Goal: Browse casually: Explore the website without a specific task or goal

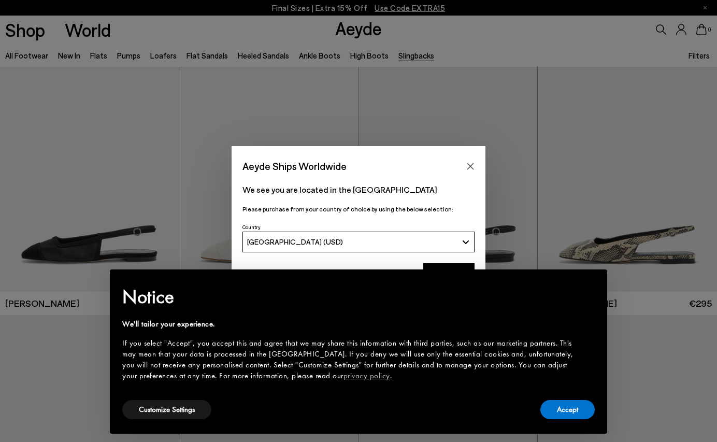
click at [467, 264] on div "× Notice We'll tailor your experience. If you select "Accept", you accept this …" at bounding box center [359, 351] width 514 height 181
click at [576, 419] on div "Accept" at bounding box center [567, 409] width 54 height 23
click at [562, 411] on button "Accept" at bounding box center [567, 409] width 54 height 19
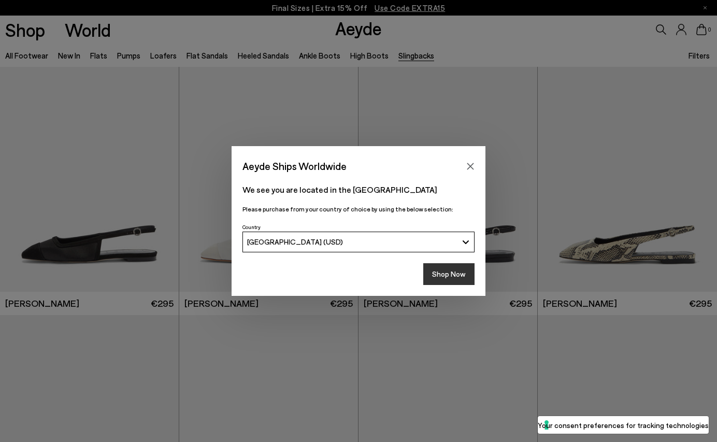
click at [451, 275] on button "Shop Now" at bounding box center [448, 274] width 51 height 22
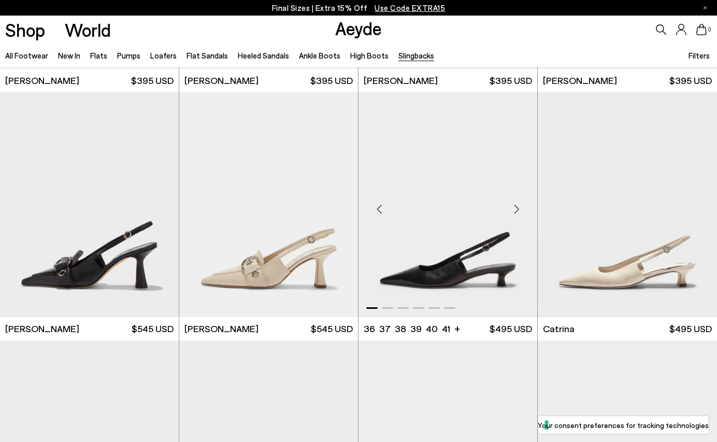
scroll to position [247, 0]
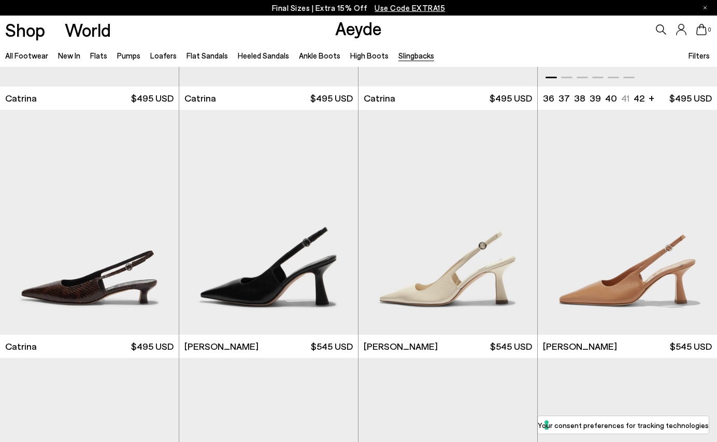
scroll to position [915, 0]
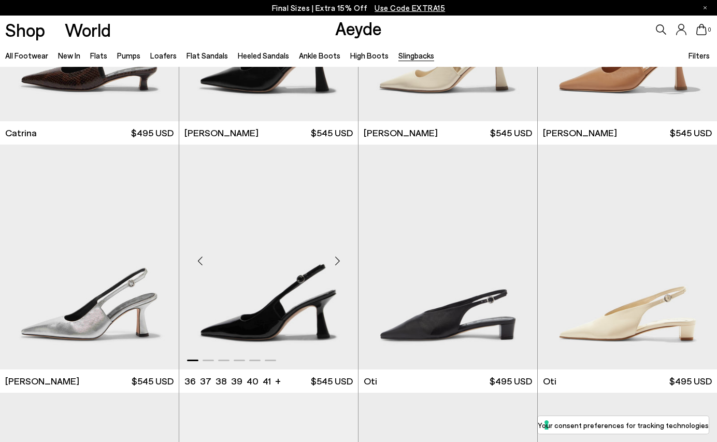
click at [339, 257] on div "Next slide" at bounding box center [337, 261] width 31 height 31
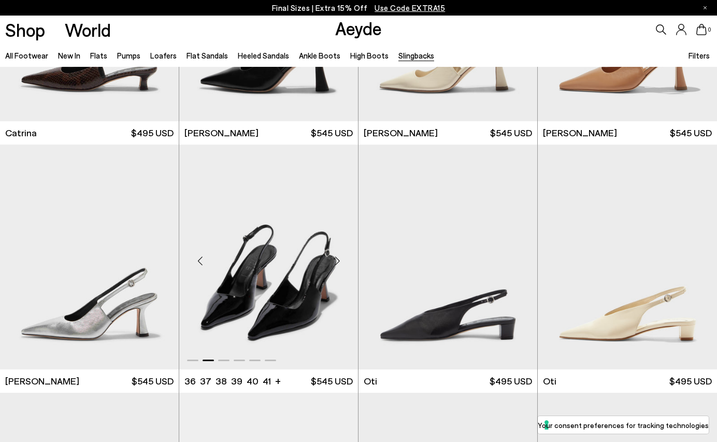
click at [339, 257] on div "Next slide" at bounding box center [337, 261] width 31 height 31
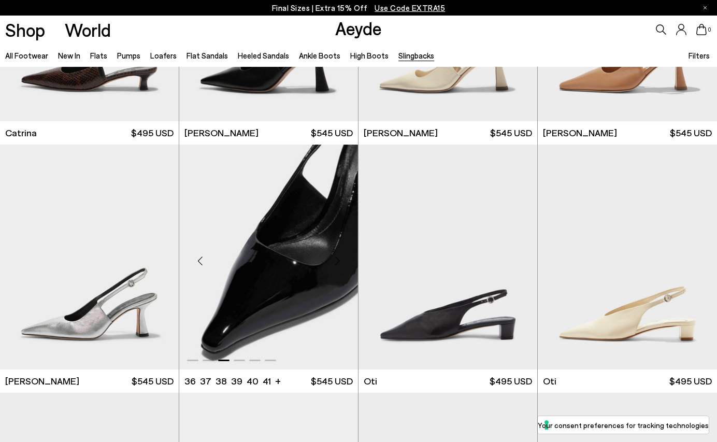
click at [339, 257] on div "Next slide" at bounding box center [337, 261] width 31 height 31
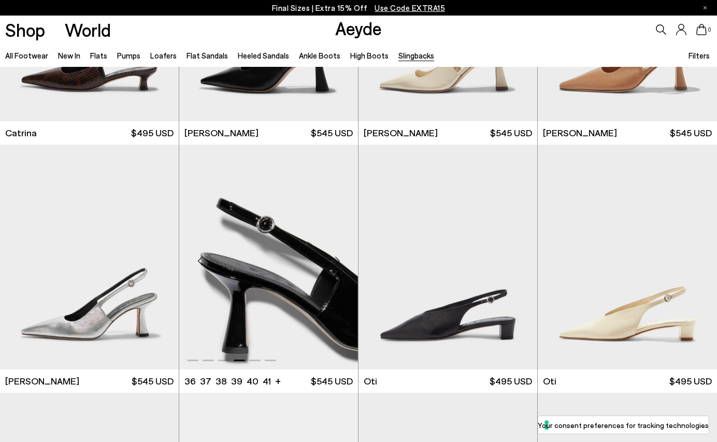
click at [339, 257] on div "Next slide" at bounding box center [337, 261] width 31 height 31
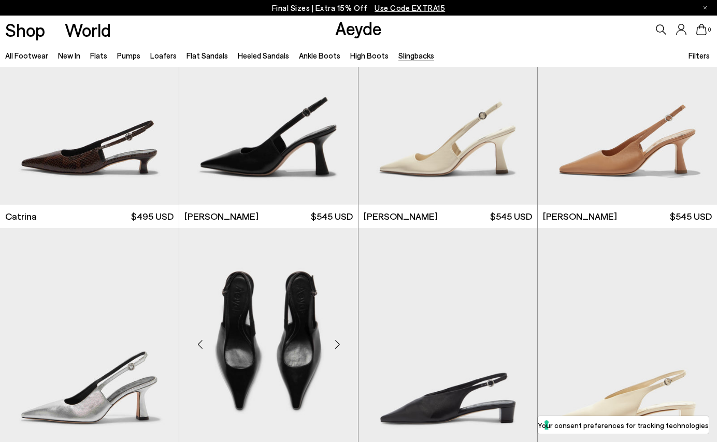
scroll to position [690, 0]
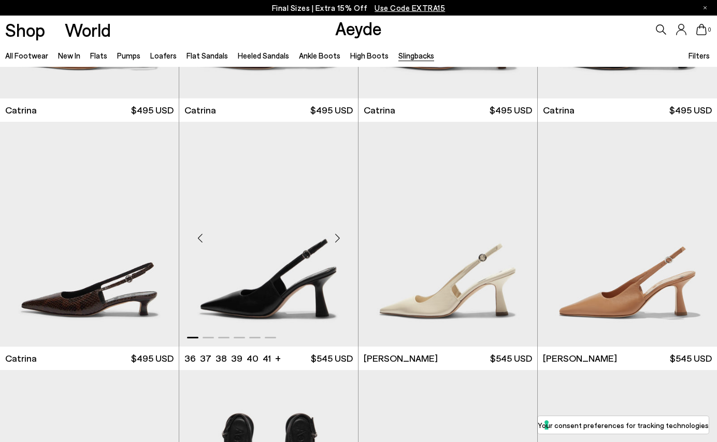
click at [334, 238] on div "Next slide" at bounding box center [337, 238] width 31 height 31
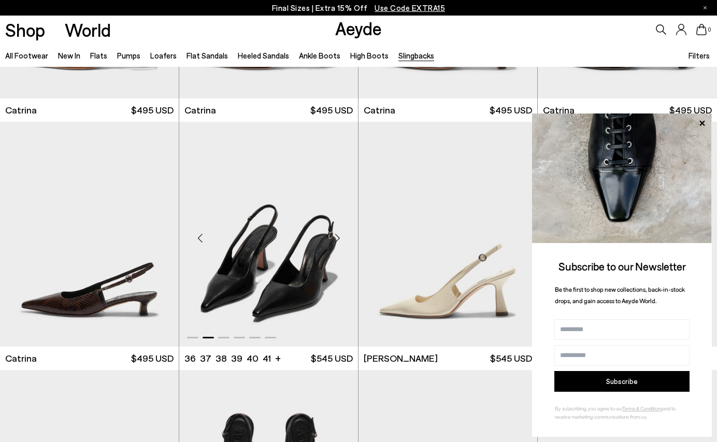
click at [334, 238] on div "Next slide" at bounding box center [337, 238] width 31 height 31
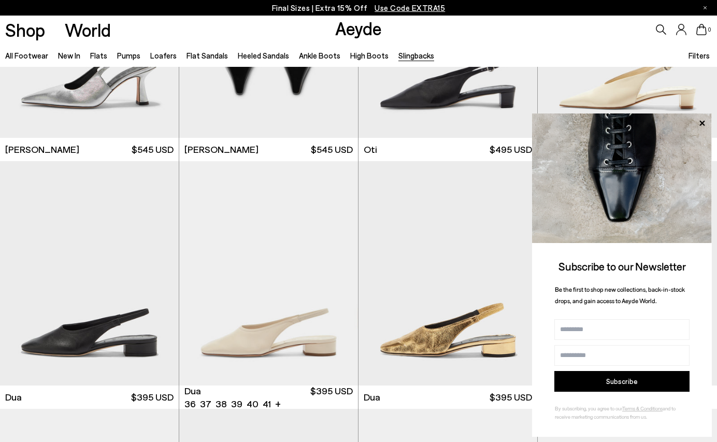
scroll to position [1225, 0]
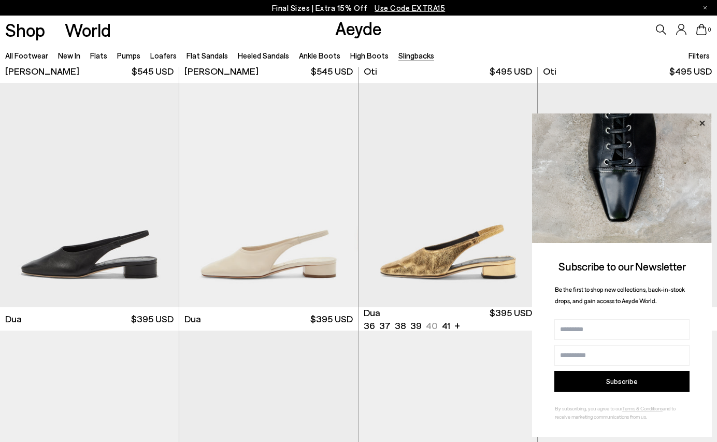
click at [701, 124] on icon at bounding box center [702, 122] width 5 height 5
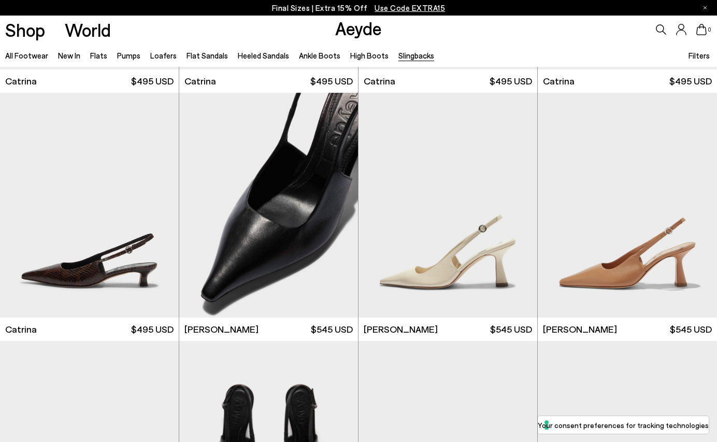
scroll to position [562, 0]
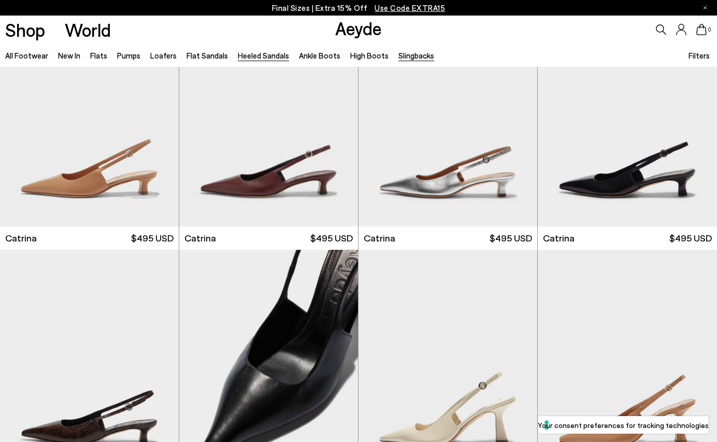
click at [253, 56] on link "Heeled Sandals" at bounding box center [263, 55] width 51 height 9
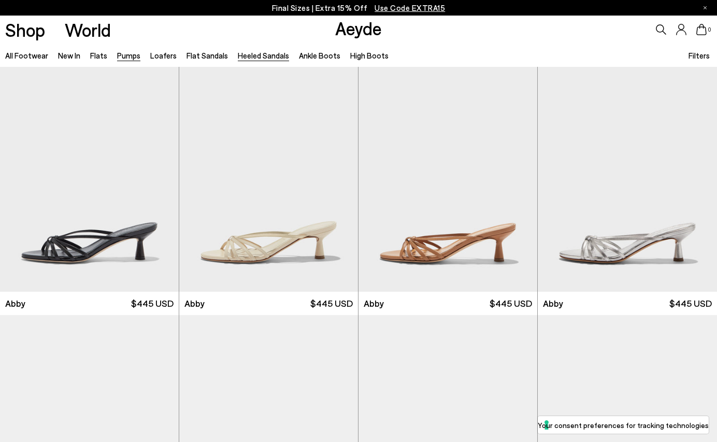
click at [117, 54] on link "Pumps" at bounding box center [128, 55] width 23 height 9
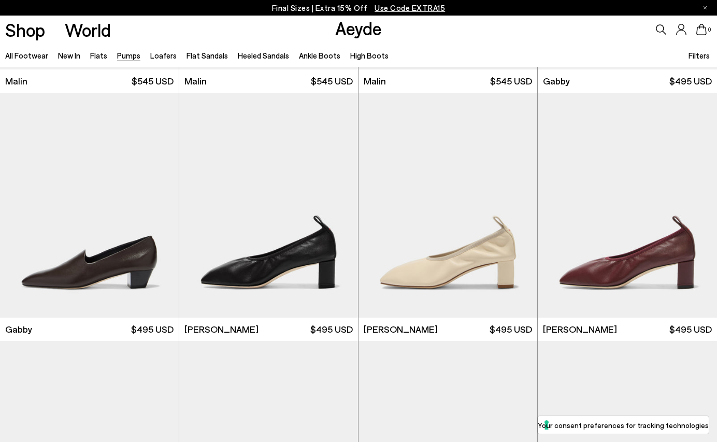
scroll to position [1557, 0]
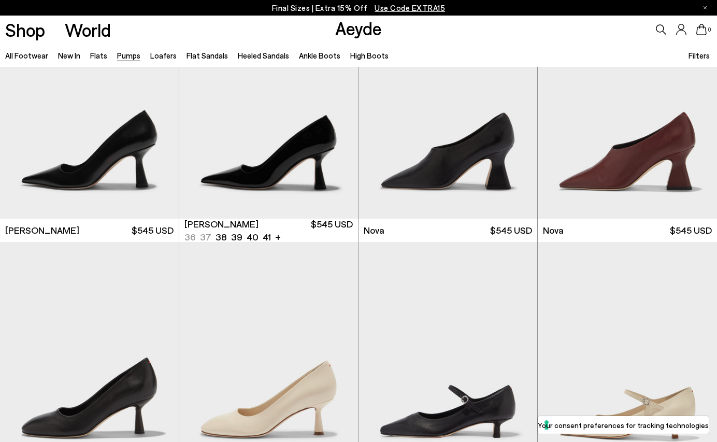
scroll to position [3316, 0]
